Goal: Check status: Check status

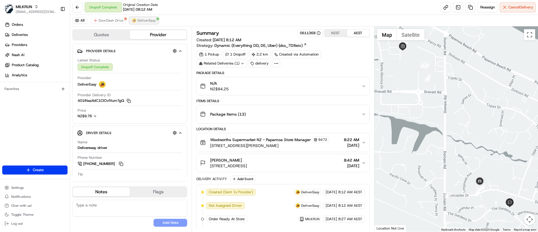
click at [138, 19] on span "DeliverEasy" at bounding box center [147, 20] width 18 height 4
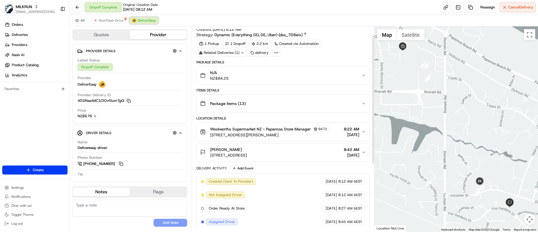
scroll to position [119, 0]
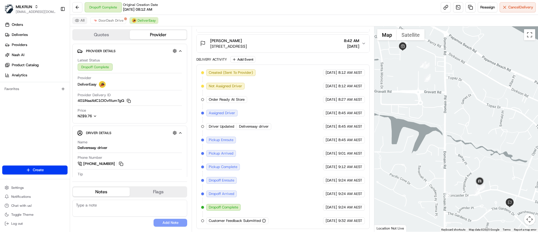
click at [81, 19] on button "All" at bounding box center [79, 20] width 15 height 7
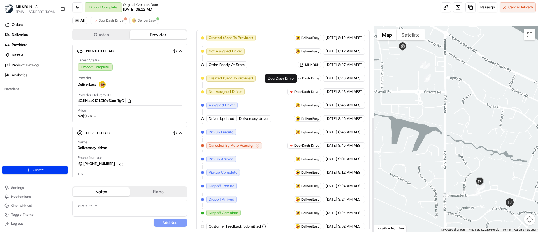
scroll to position [160, 0]
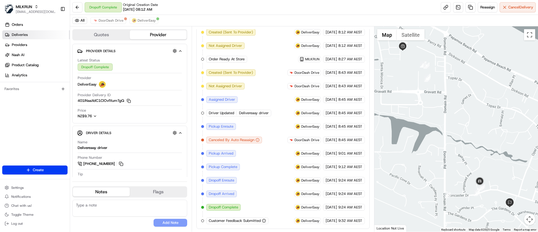
click at [34, 35] on link "Deliveries" at bounding box center [36, 34] width 68 height 9
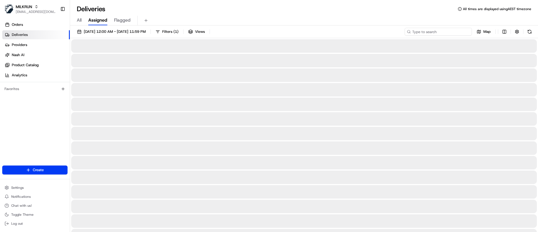
click at [444, 32] on input at bounding box center [438, 32] width 67 height 8
paste input "64710a95-fc94-4d1a-bd97-291ab2654245"
type input "64710a95-fc94-4d1a-bd97-291ab2654245"
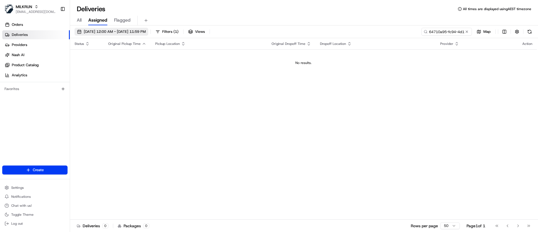
click at [86, 31] on span "[DATE] 12:00 AM - [DATE] 11:59 PM" at bounding box center [115, 31] width 62 height 5
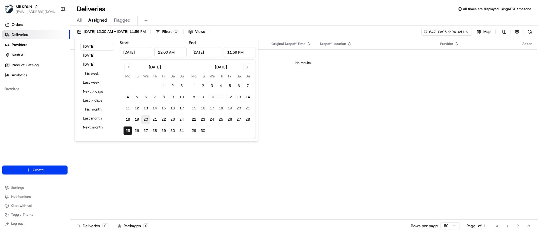
click at [147, 117] on button "20" at bounding box center [145, 119] width 9 height 9
type input "Aug 20, 2025"
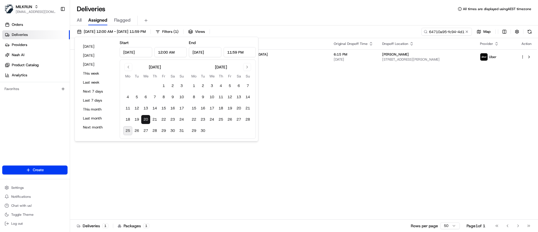
click at [318, 152] on div "Status Original Pickup Time Pickup Location Original Dropoff Time Dropoff Locat…" at bounding box center [303, 128] width 467 height 181
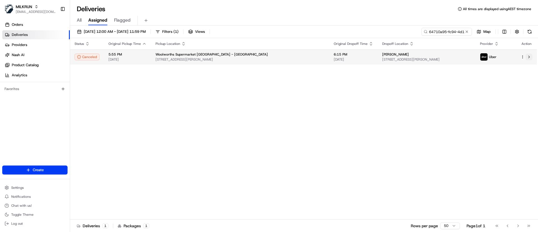
click at [529, 56] on button at bounding box center [529, 57] width 7 height 7
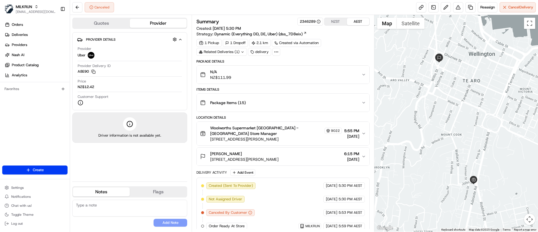
scroll to position [0, 0]
